Goal: Task Accomplishment & Management: Use online tool/utility

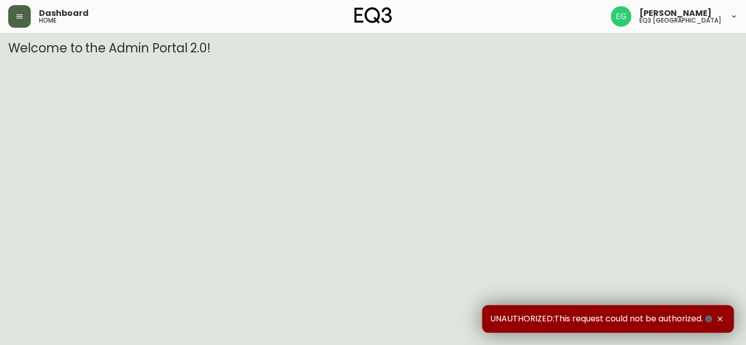
click at [24, 25] on button "button" at bounding box center [19, 16] width 23 height 23
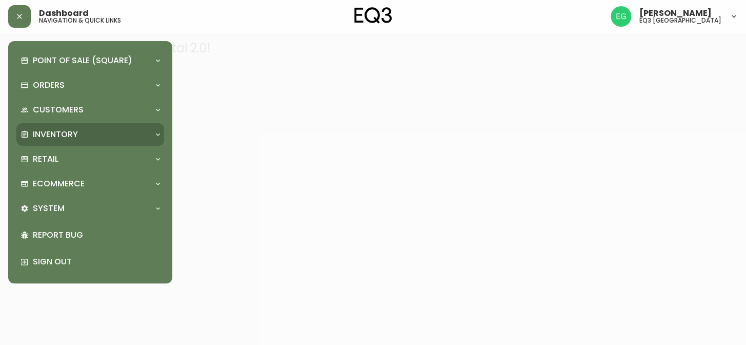
click at [52, 130] on p "Inventory" at bounding box center [55, 134] width 45 height 11
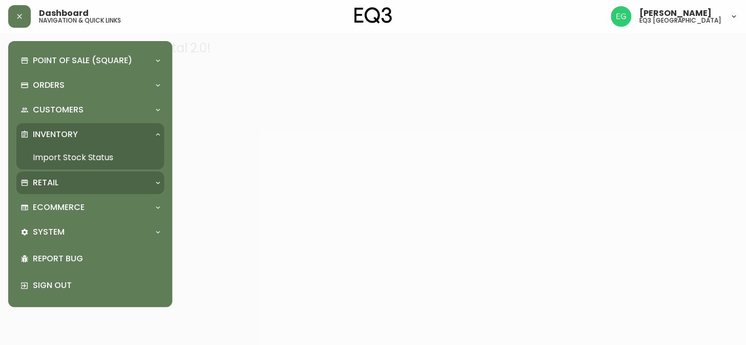
click at [70, 181] on div "Retail" at bounding box center [85, 182] width 129 height 11
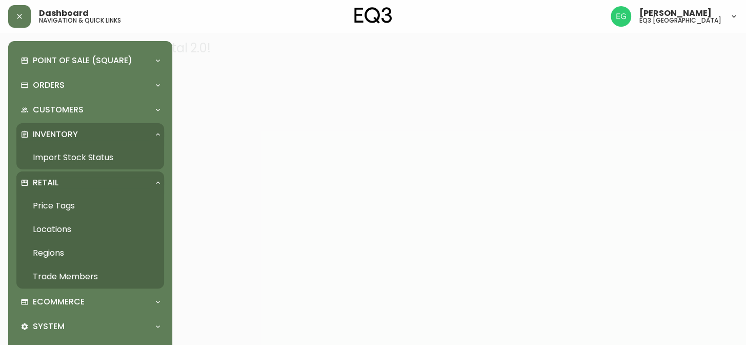
drag, startPoint x: 80, startPoint y: 190, endPoint x: 76, endPoint y: 197, distance: 7.8
click at [77, 193] on div "Retail" at bounding box center [90, 182] width 148 height 23
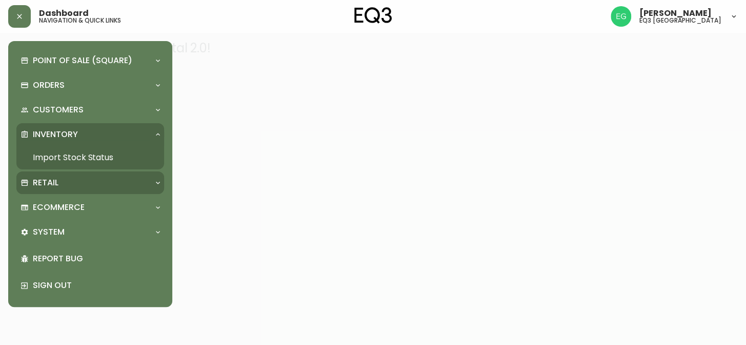
click at [71, 175] on div "Retail" at bounding box center [90, 182] width 148 height 23
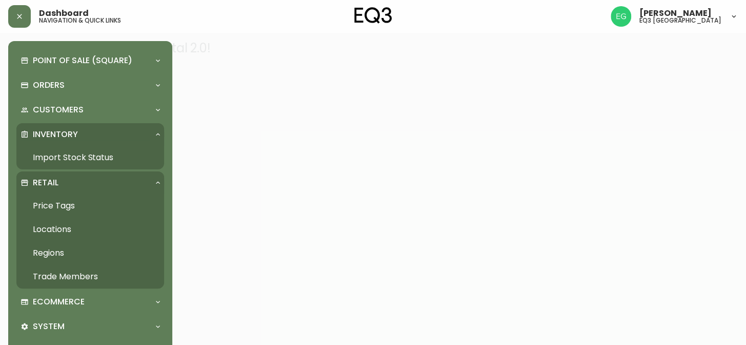
click at [52, 206] on link "Price Tags" at bounding box center [90, 206] width 148 height 24
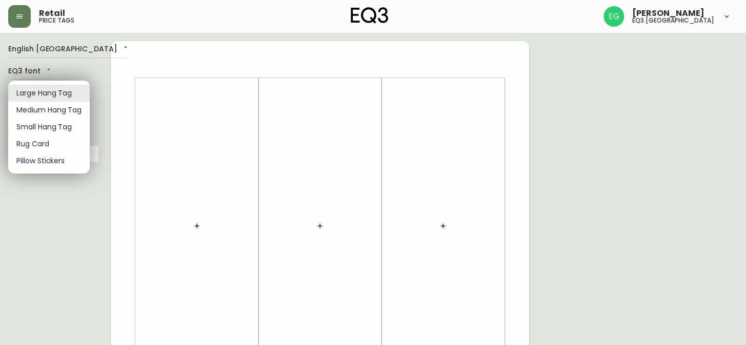
click at [45, 128] on li "Small Hang Tag" at bounding box center [49, 126] width 82 height 17
type input "small"
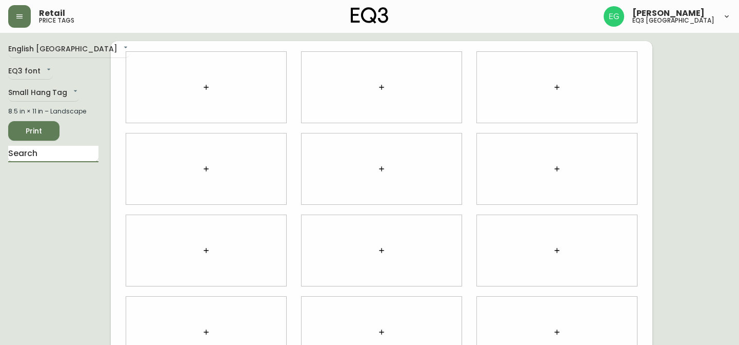
click at [70, 155] on input "text" at bounding box center [53, 154] width 90 height 16
type input "braNCH DAILY"
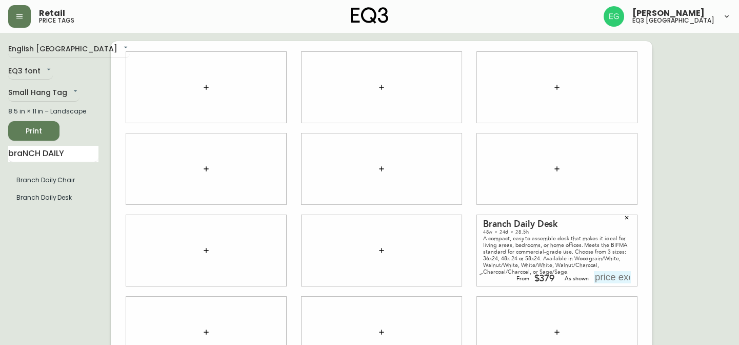
click at [616, 277] on input "text" at bounding box center [612, 277] width 37 height 12
type input "$549"
click at [30, 129] on span "Print" at bounding box center [33, 131] width 35 height 13
